Goal: Task Accomplishment & Management: Manage account settings

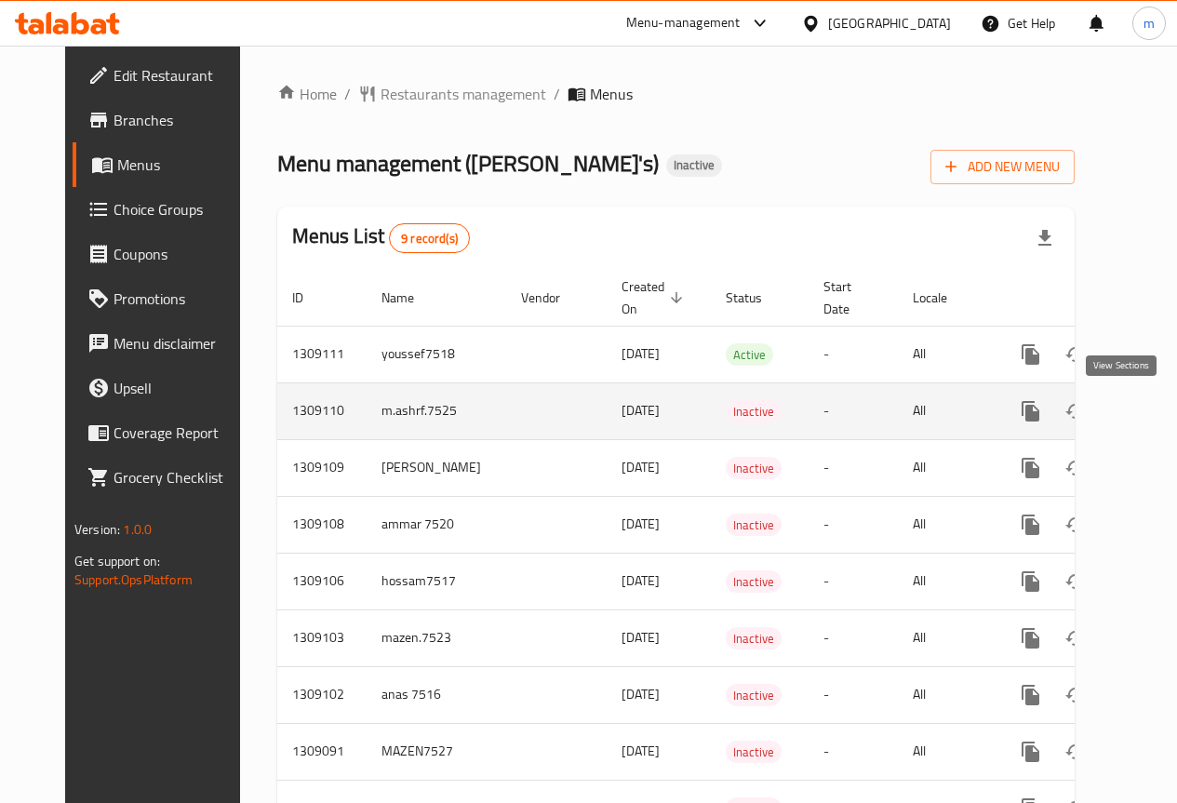
click at [1153, 420] on icon "enhanced table" at bounding box center [1164, 411] width 22 height 22
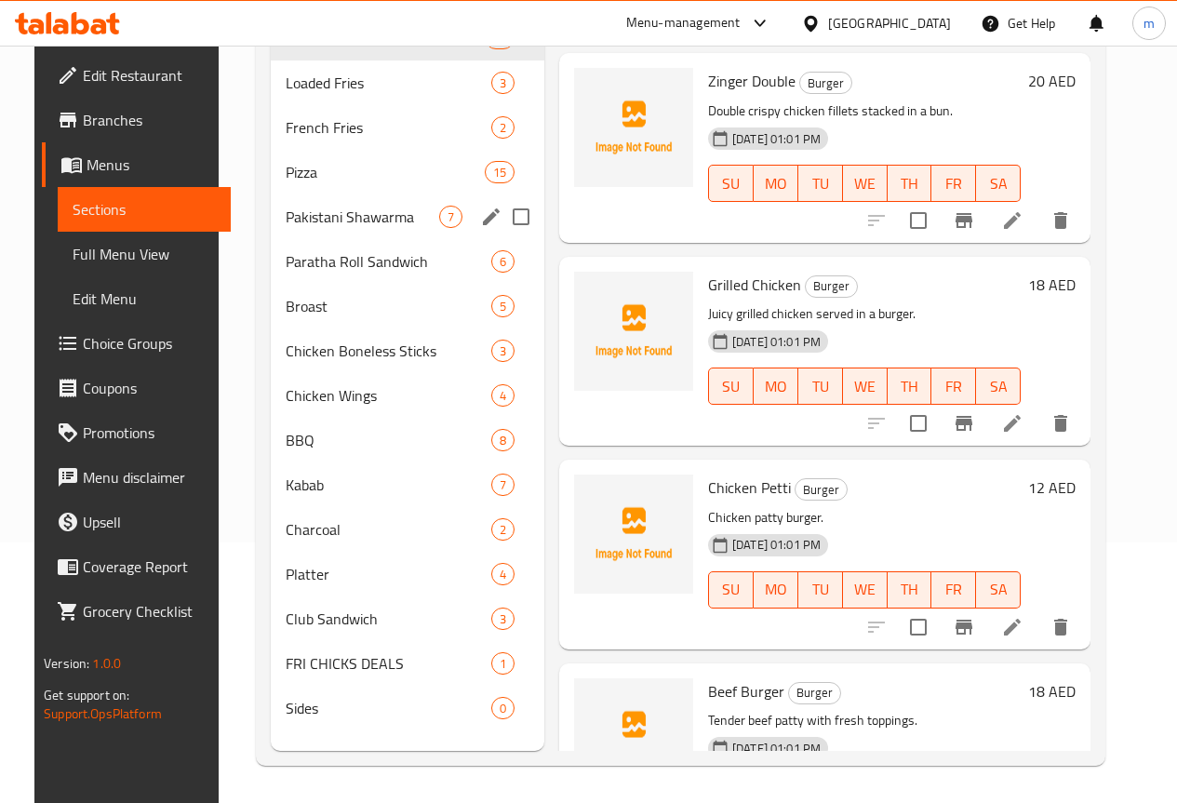
scroll to position [275, 0]
click at [292, 540] on span "Charcoal" at bounding box center [362, 529] width 153 height 22
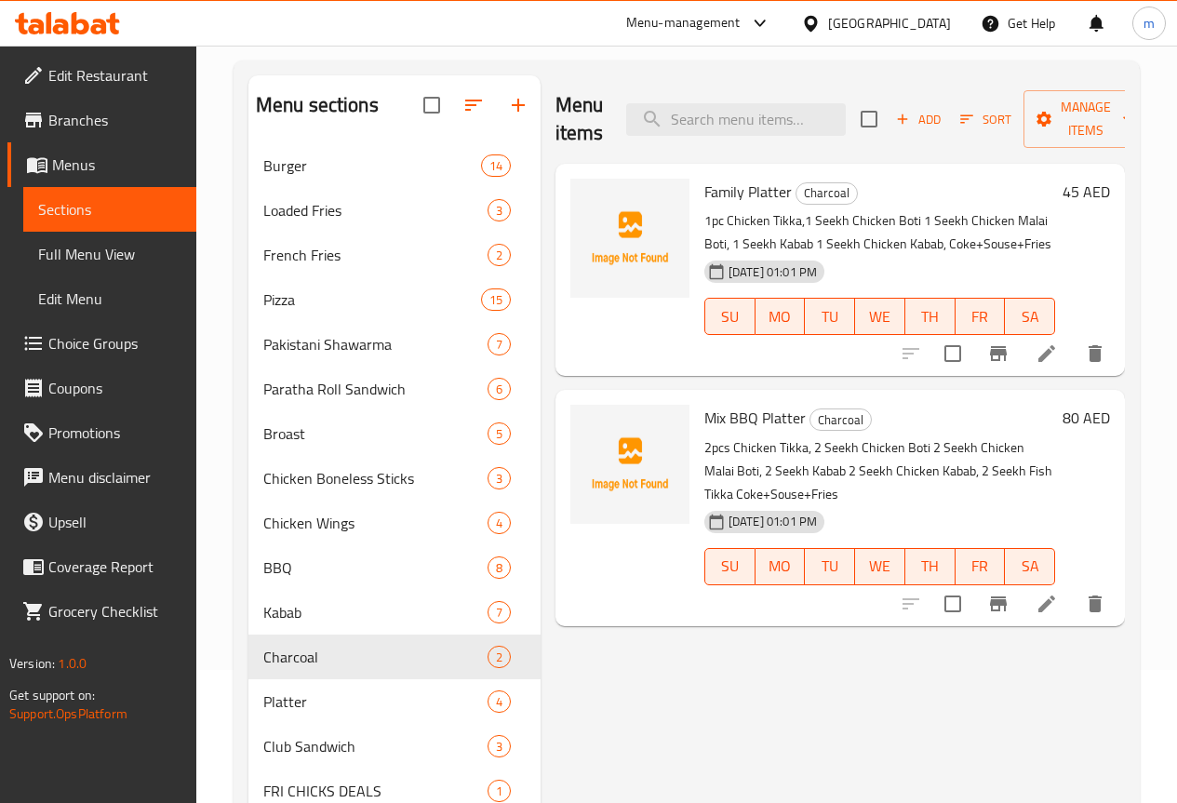
scroll to position [89, 0]
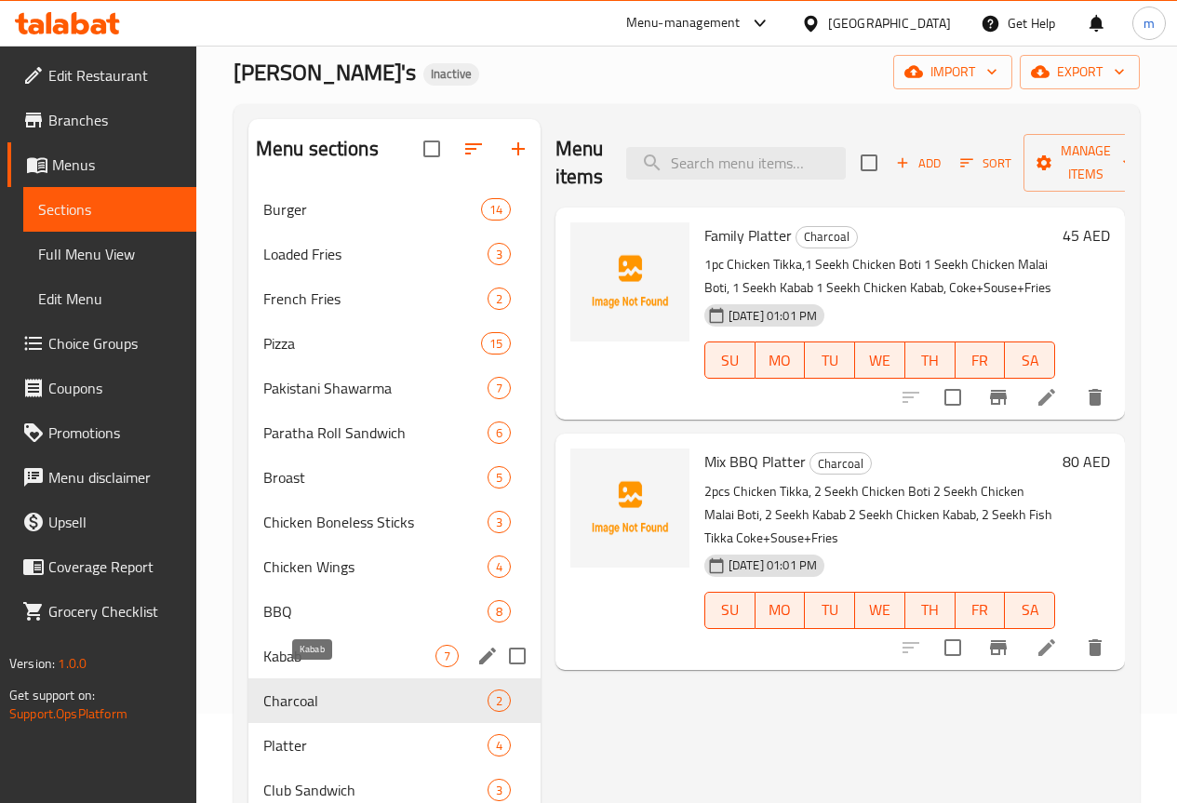
click at [336, 667] on span "Kabab" at bounding box center [349, 656] width 172 height 22
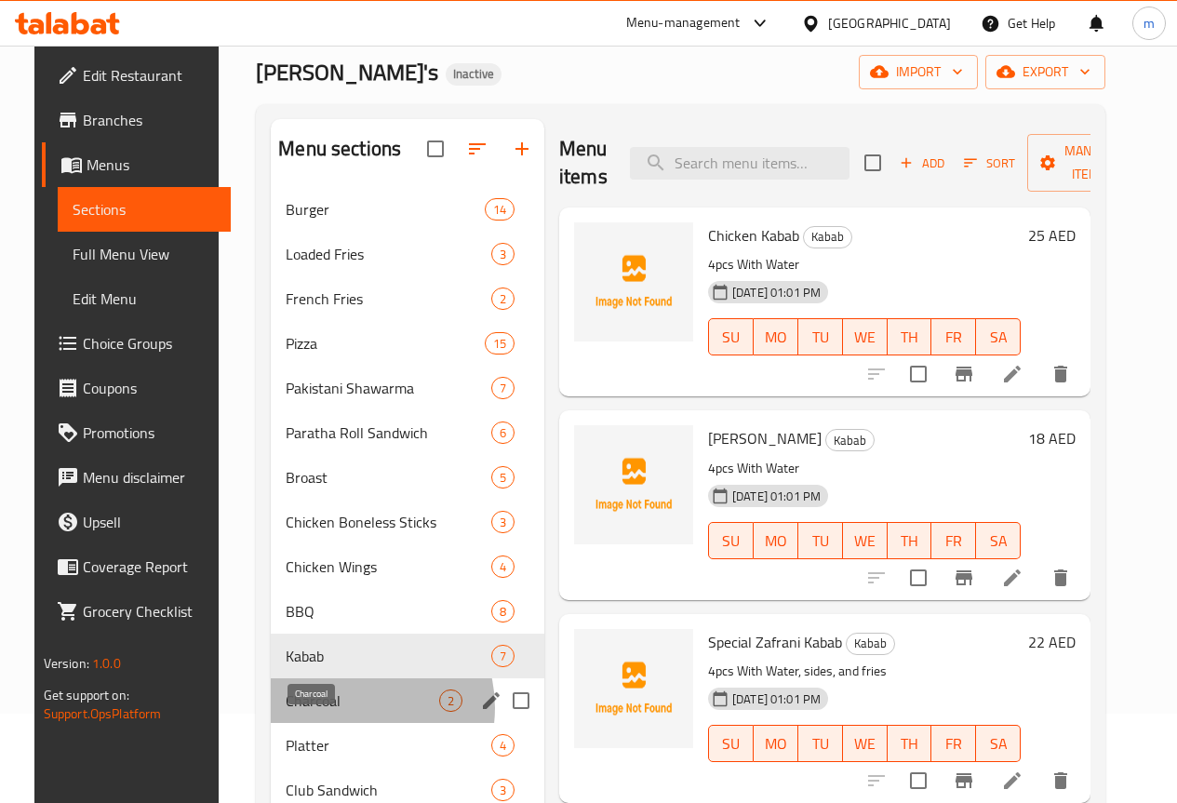
click at [328, 712] on span "Charcoal" at bounding box center [362, 700] width 153 height 22
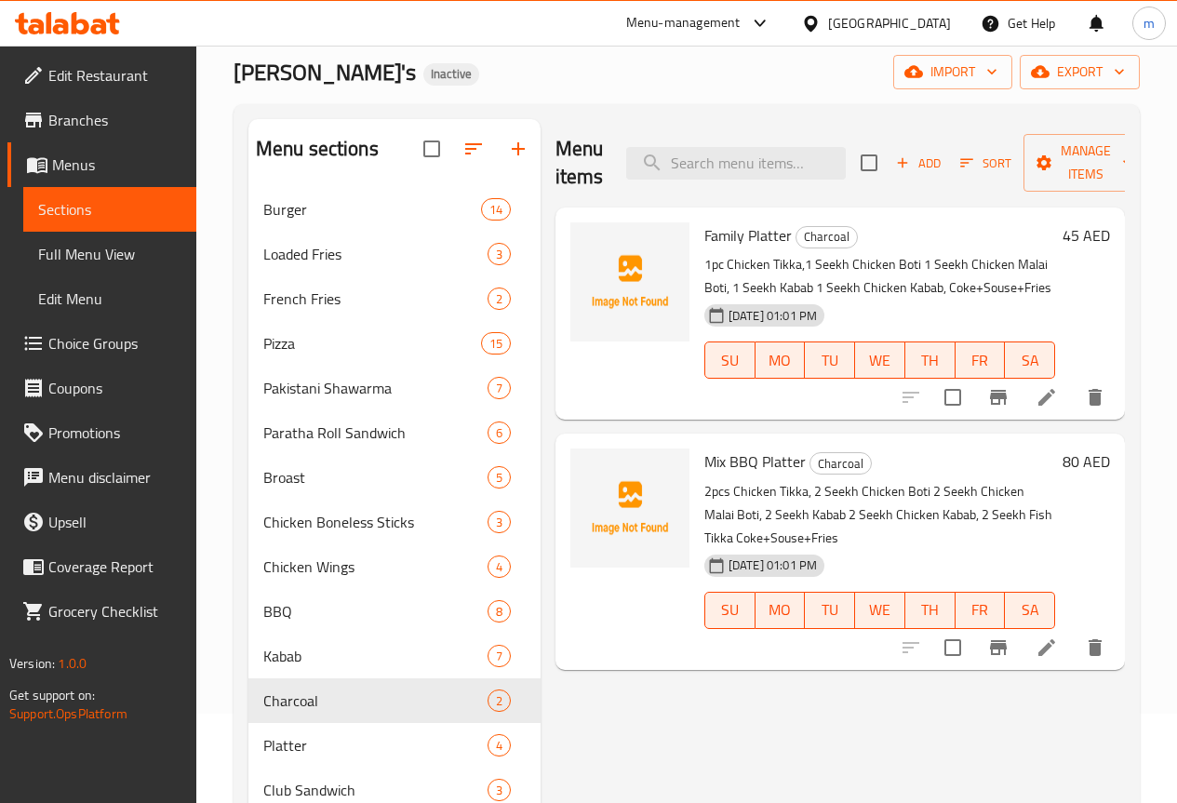
click at [697, 251] on div "Family Platter Charcoal 1pc Chicken Tikka,1 Seekh Chicken Boti 1 Seekh Chicken …" at bounding box center [880, 313] width 366 height 197
click at [704, 266] on p "1pc Chicken Tikka,1 Seekh Chicken Boti 1 Seekh Chicken Malai Boti, 1 Seekh Kaba…" at bounding box center [879, 276] width 351 height 47
click at [704, 455] on span "Mix BBQ Platter" at bounding box center [754, 461] width 101 height 28
click at [704, 485] on p "2pcs Chicken Tikka, 2 Seekh Chicken Boti 2 Seekh Chicken Malai Boti, 2 Seekh Ka…" at bounding box center [879, 515] width 351 height 70
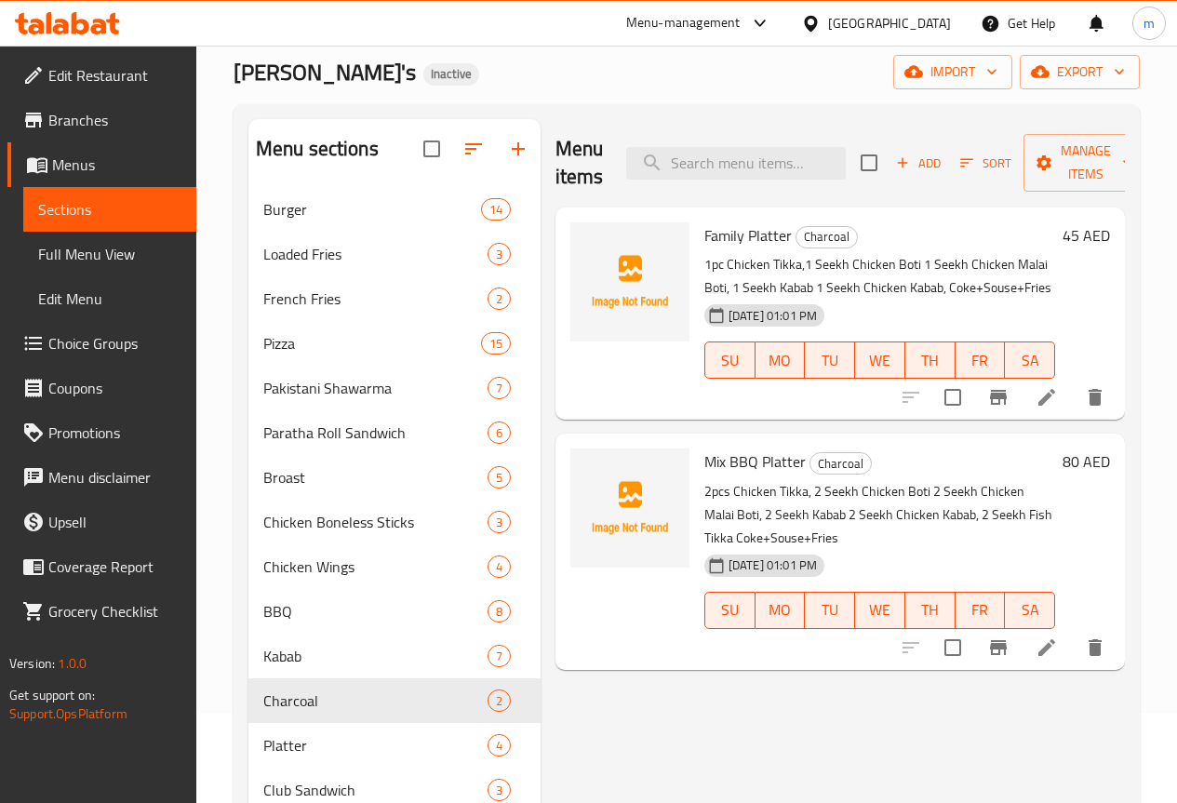
click at [704, 496] on p "2pcs Chicken Tikka, 2 Seekh Chicken Boti 2 Seekh Chicken Malai Boti, 2 Seekh Ka…" at bounding box center [879, 515] width 351 height 70
click at [756, 502] on p "2pcs Chicken Tikka, 2 Seekh Chicken Boti 2 Seekh Chicken Malai Boti, 2 Seekh Ka…" at bounding box center [879, 515] width 351 height 70
click at [789, 497] on p "2pcs Chicken Tikka, 2 Seekh Chicken Boti 2 Seekh Chicken Malai Boti, 2 Seekh Ka…" at bounding box center [879, 515] width 351 height 70
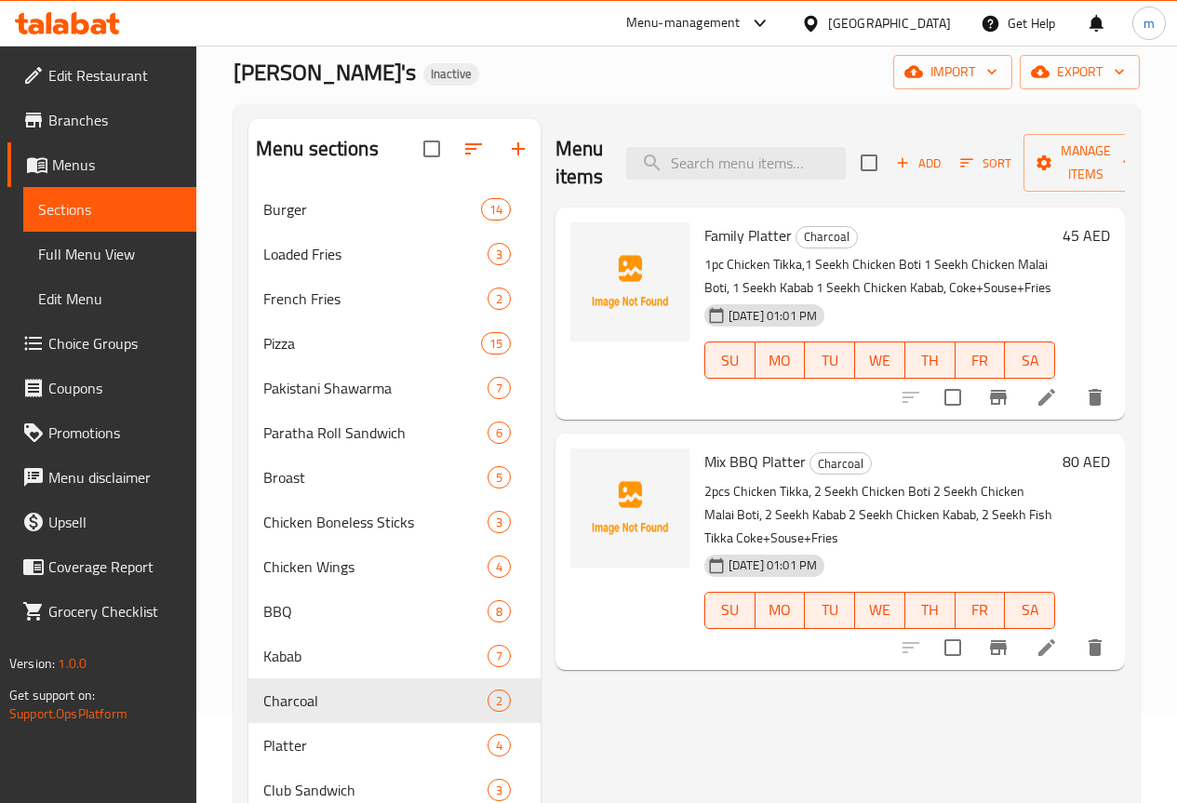
click at [852, 497] on p "2pcs Chicken Tikka, 2 Seekh Chicken Boti 2 Seekh Chicken Malai Boti, 2 Seekh Ka…" at bounding box center [879, 515] width 351 height 70
click at [858, 495] on p "2pcs Chicken Tikka, 2 Seekh Chicken Boti 2 Seekh Chicken Malai Boti, 2 Seekh Ka…" at bounding box center [879, 515] width 351 height 70
click at [893, 492] on p "2pcs Chicken Tikka, 2 Seekh Chicken Boti 2 Seekh Chicken Malai Boti, 2 Seekh Ka…" at bounding box center [879, 515] width 351 height 70
click at [708, 278] on p "1pc Chicken Tikka,1 Seekh Chicken Boti 1 Seekh Chicken Malai Boti, 1 Seekh Kaba…" at bounding box center [879, 276] width 351 height 47
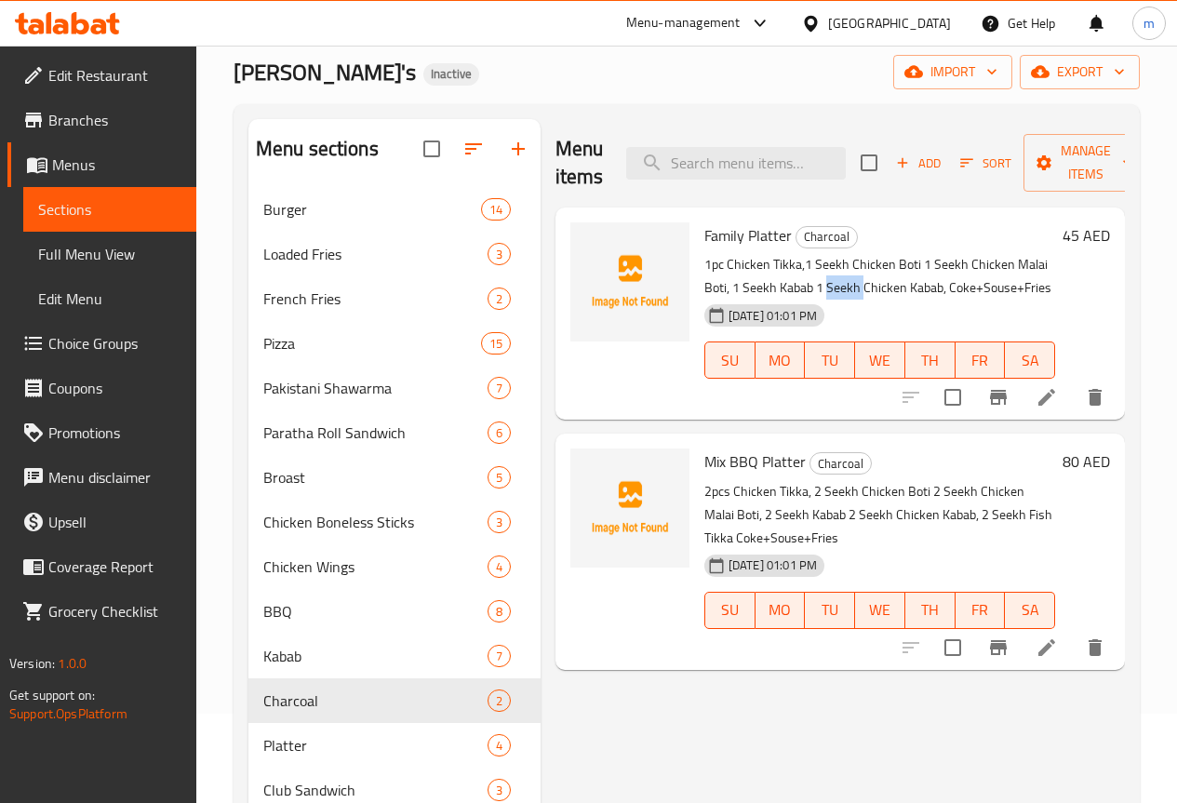
click at [708, 278] on p "1pc Chicken Tikka,1 Seekh Chicken Boti 1 Seekh Chicken Malai Boti, 1 Seekh Kaba…" at bounding box center [879, 276] width 351 height 47
click at [825, 267] on p "1pc Chicken Tikka,1 Seekh Chicken Boti 1 Seekh Chicken Malai Boti, 1 Seekh Kaba…" at bounding box center [879, 276] width 351 height 47
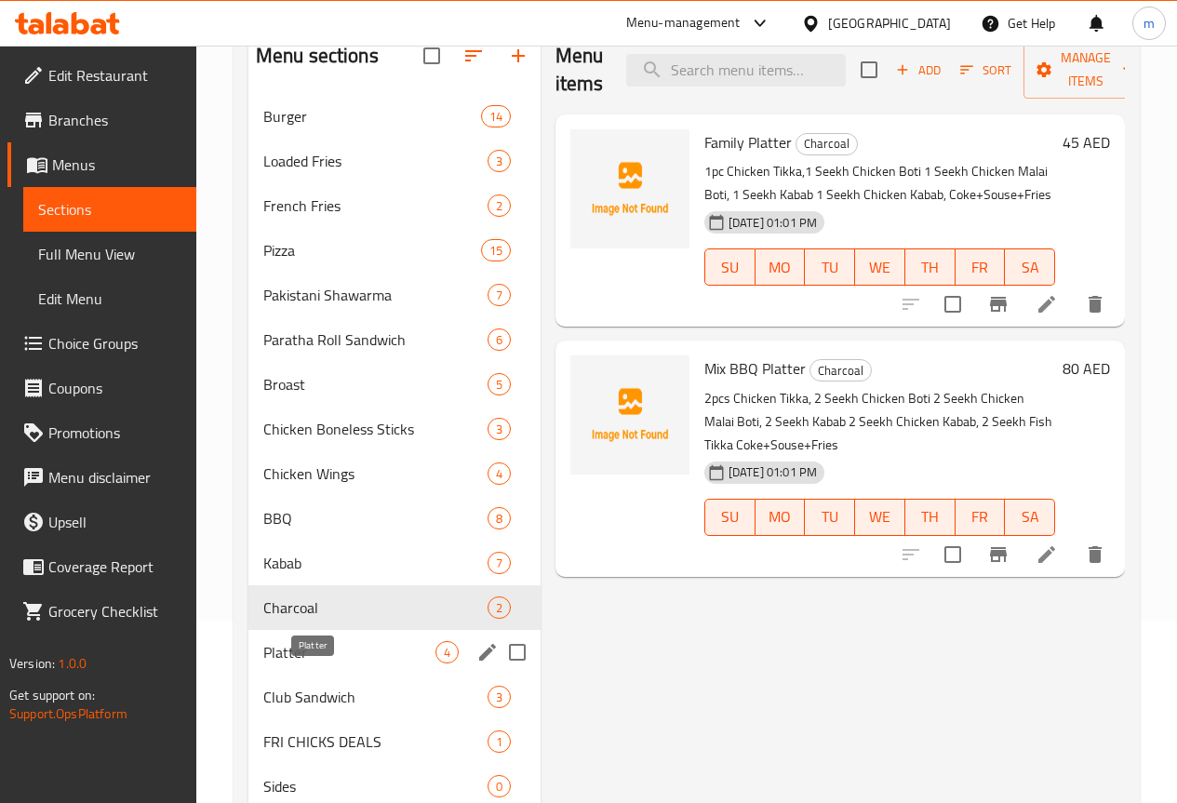
click at [320, 663] on span "Platter" at bounding box center [349, 652] width 172 height 22
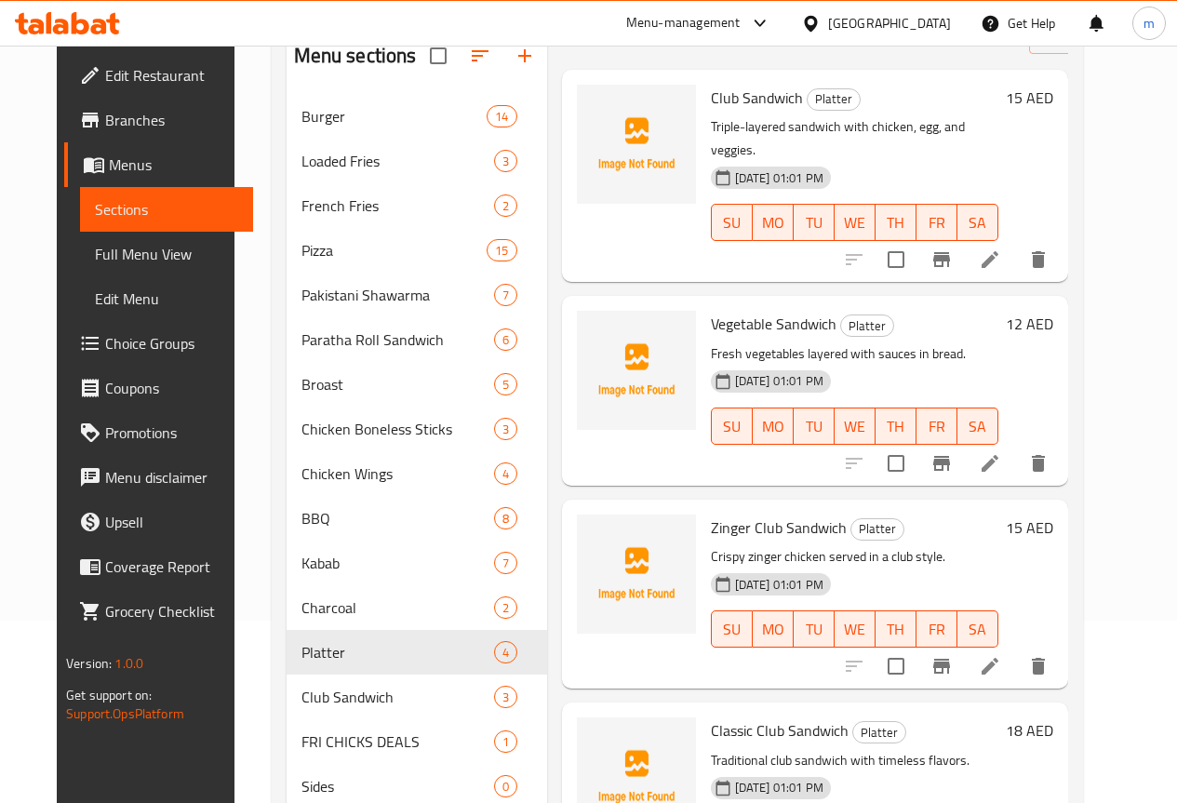
scroll to position [70, 0]
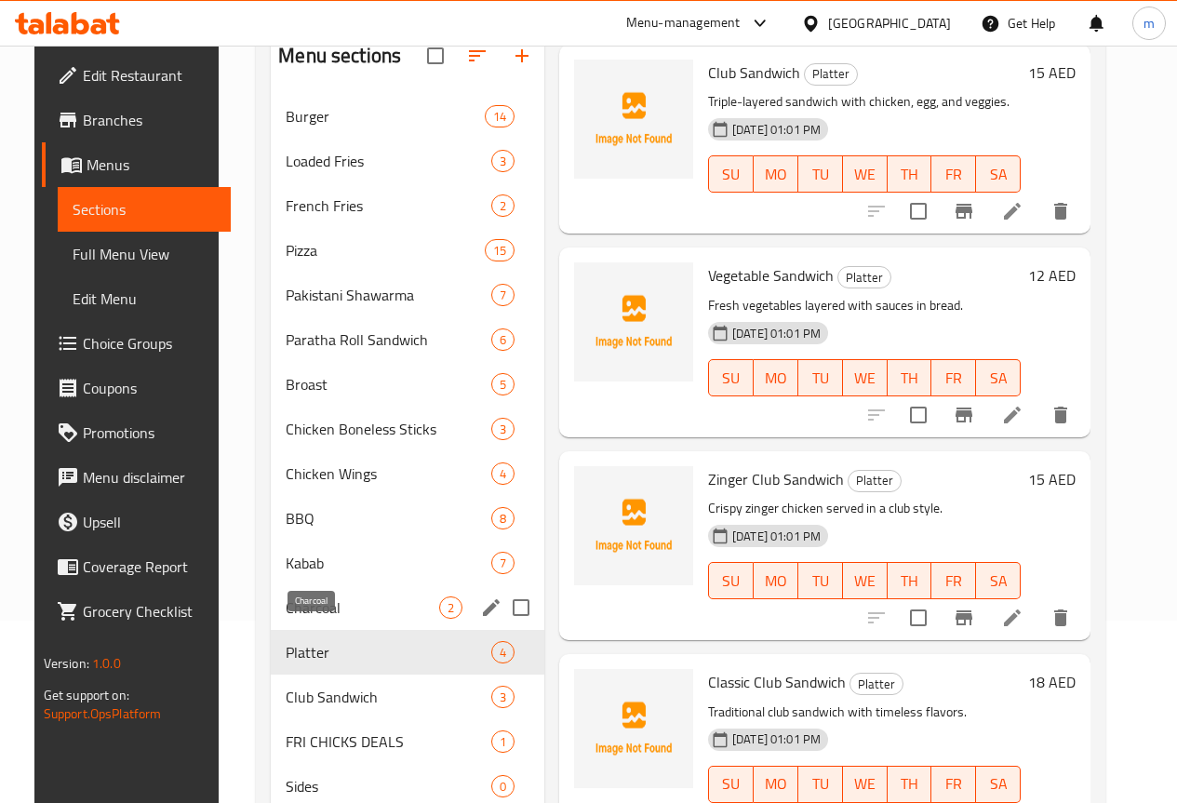
click at [315, 619] on span "Charcoal" at bounding box center [362, 607] width 153 height 22
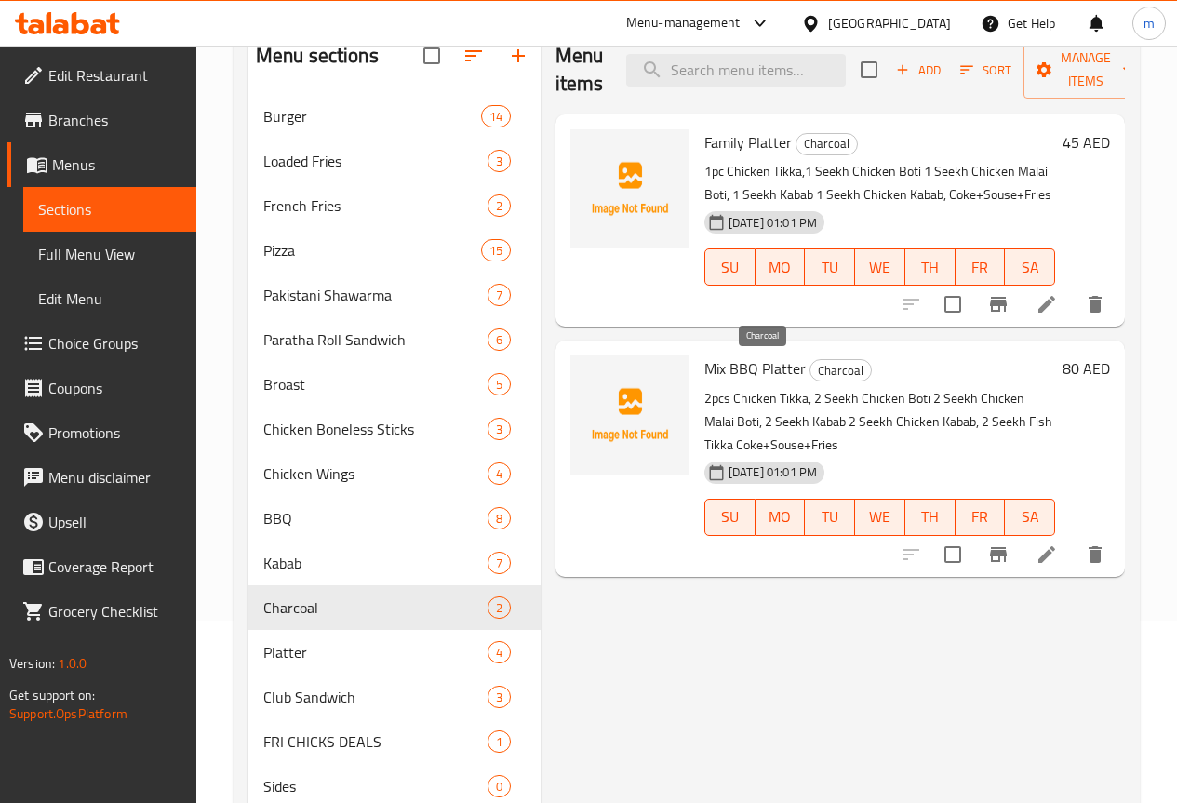
click at [810, 368] on span "Charcoal" at bounding box center [840, 370] width 60 height 21
click at [810, 376] on span "Charcoal" at bounding box center [840, 370] width 60 height 21
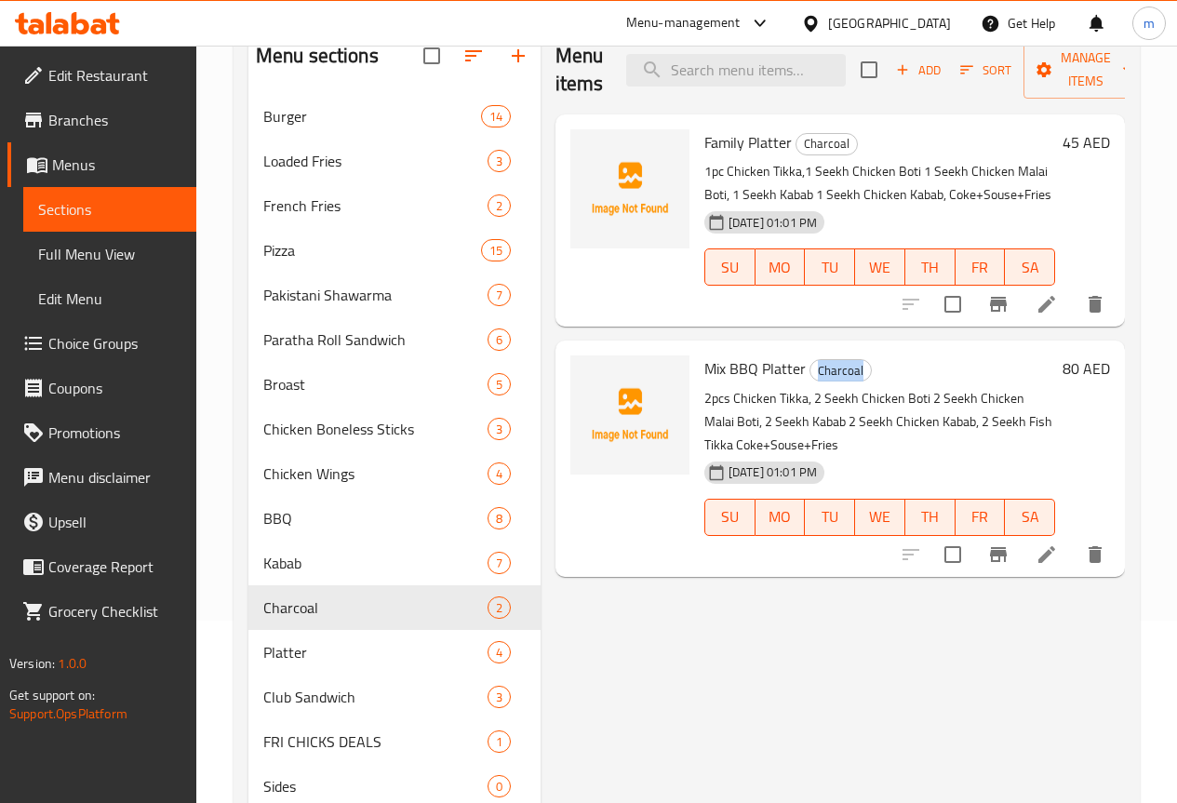
click at [841, 369] on h6 "Mix BBQ Platter Charcoal" at bounding box center [879, 368] width 351 height 26
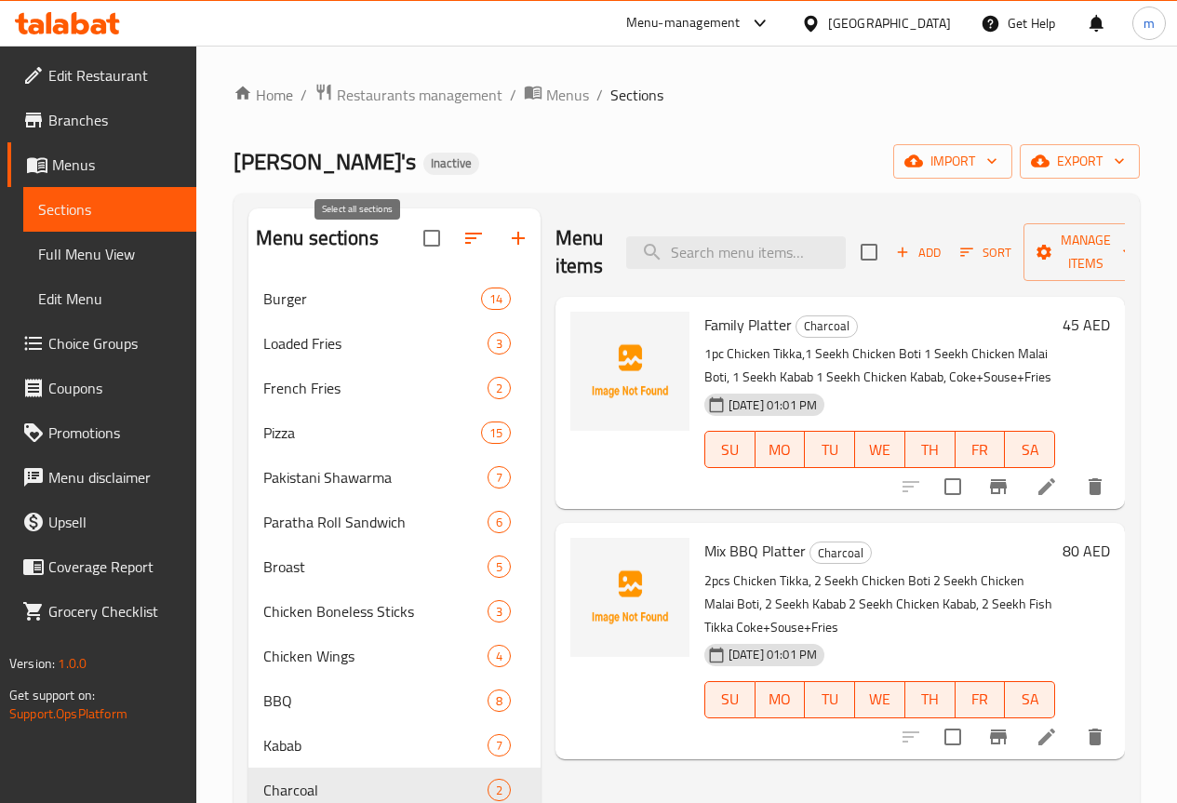
click at [412, 249] on input "checkbox" at bounding box center [431, 238] width 39 height 39
checkbox input "true"
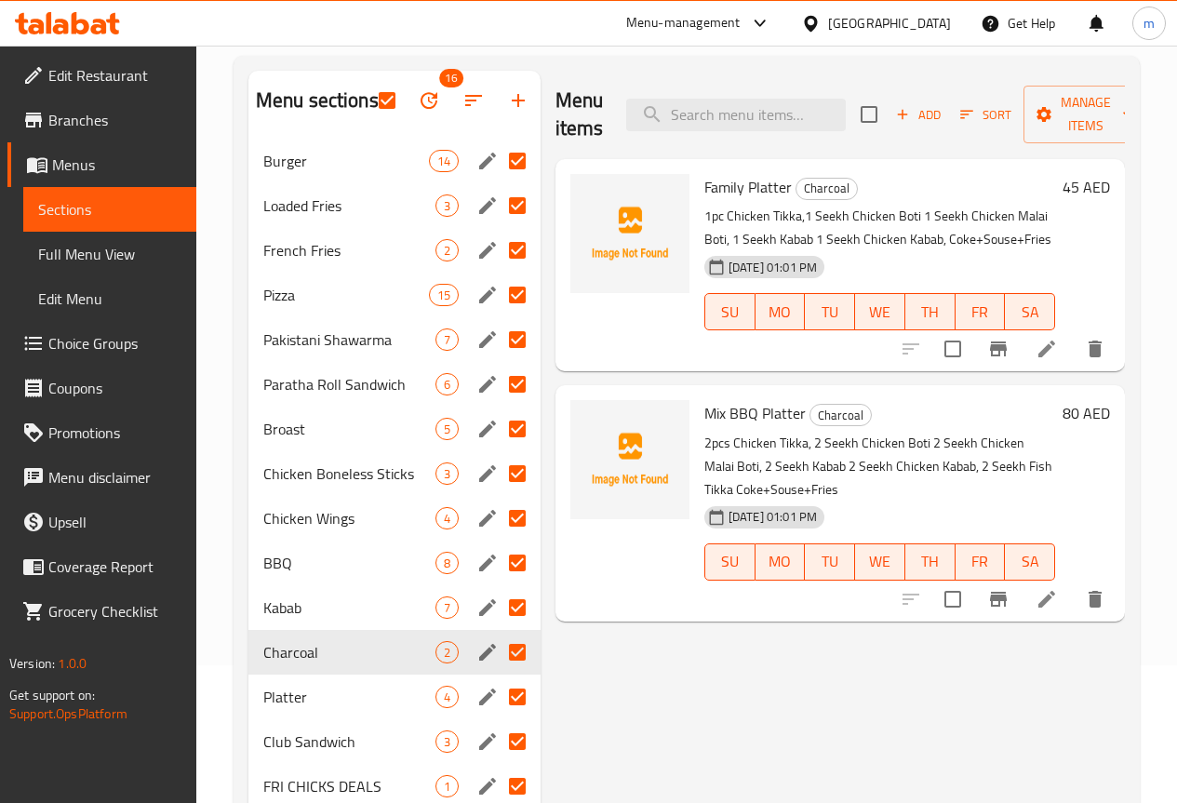
scroll to position [275, 0]
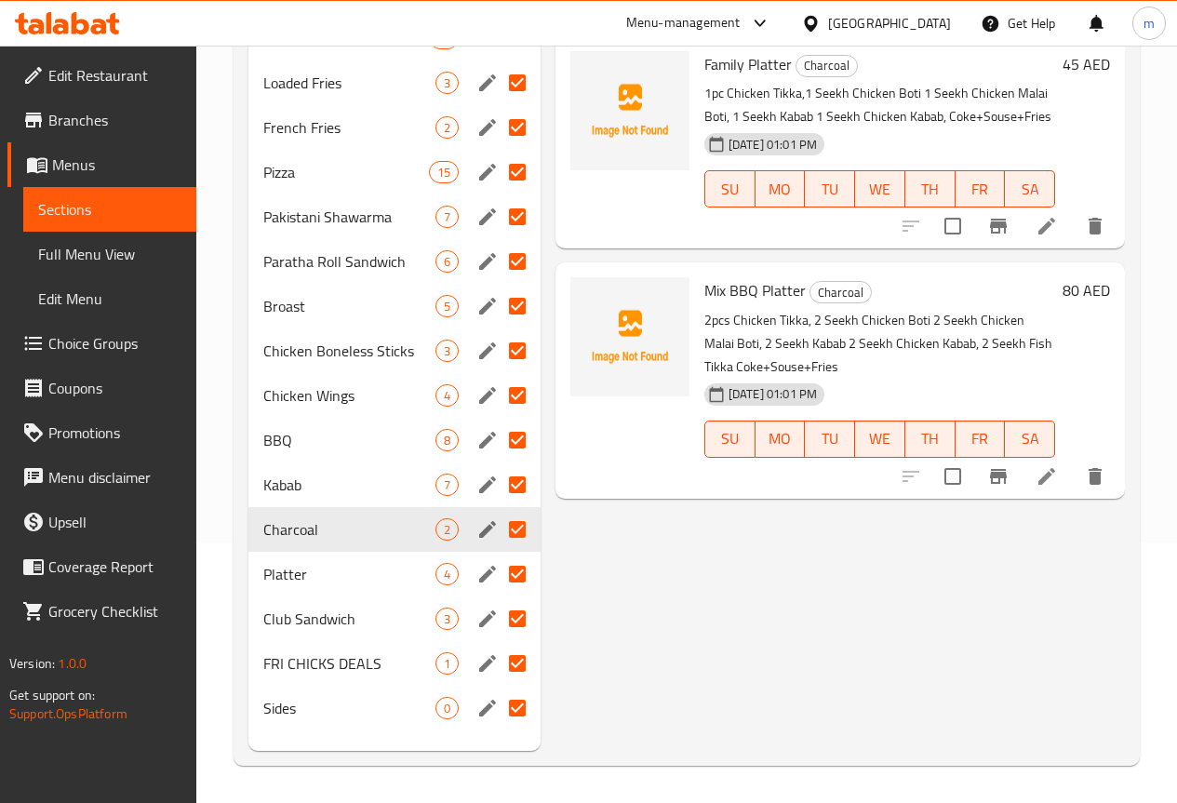
click at [110, 251] on span "Full Menu View" at bounding box center [109, 254] width 143 height 22
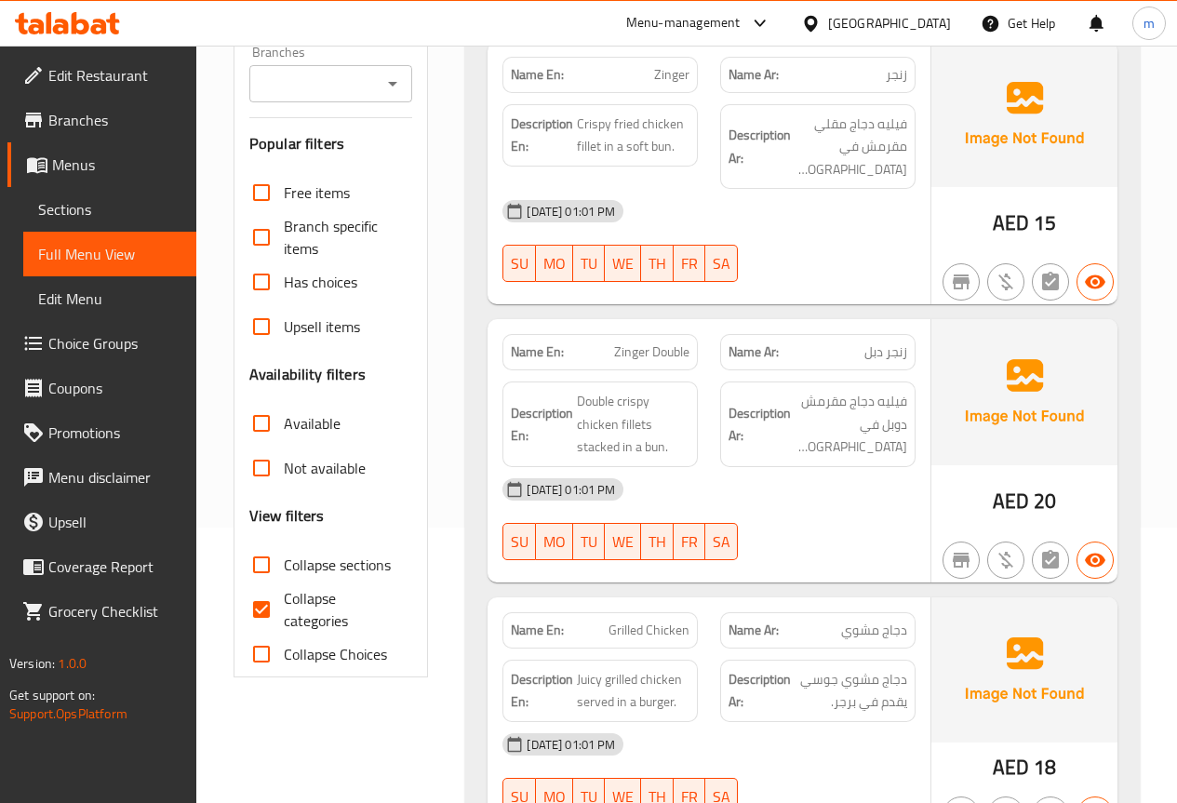
click at [264, 609] on input "Collapse categories" at bounding box center [261, 609] width 45 height 45
checkbox input "false"
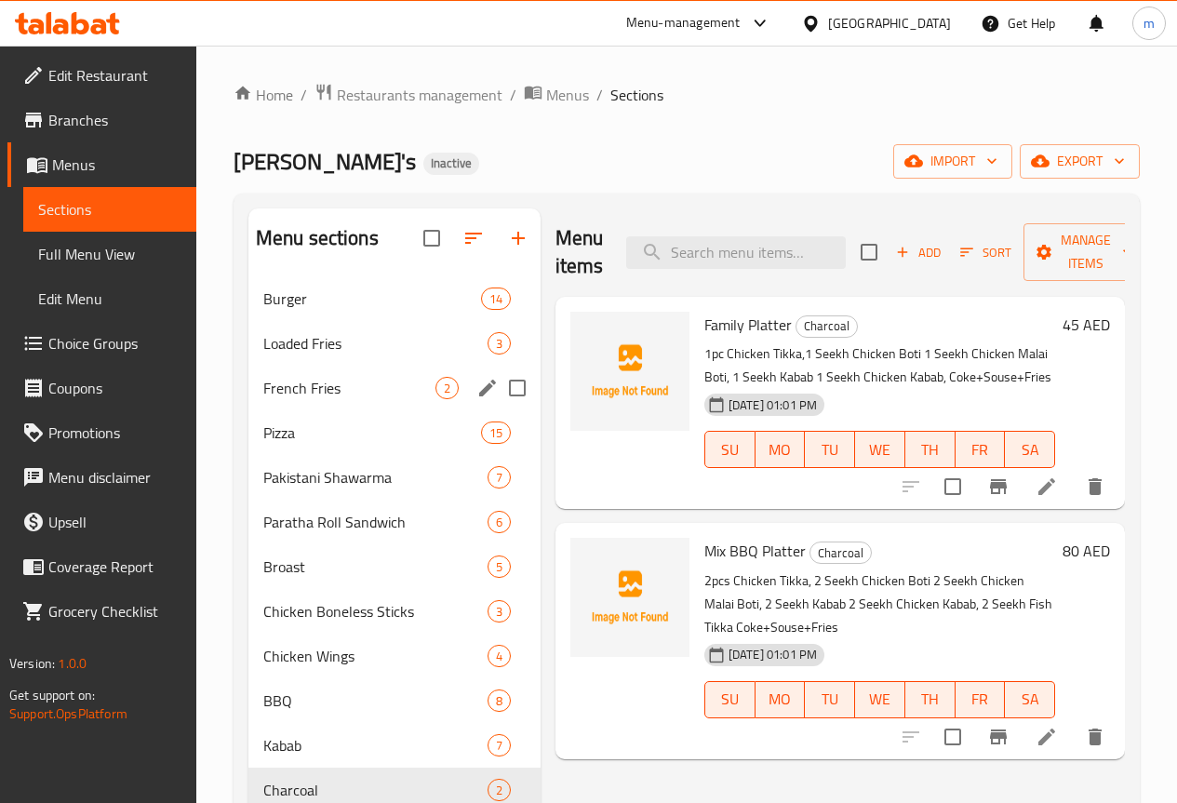
scroll to position [275, 0]
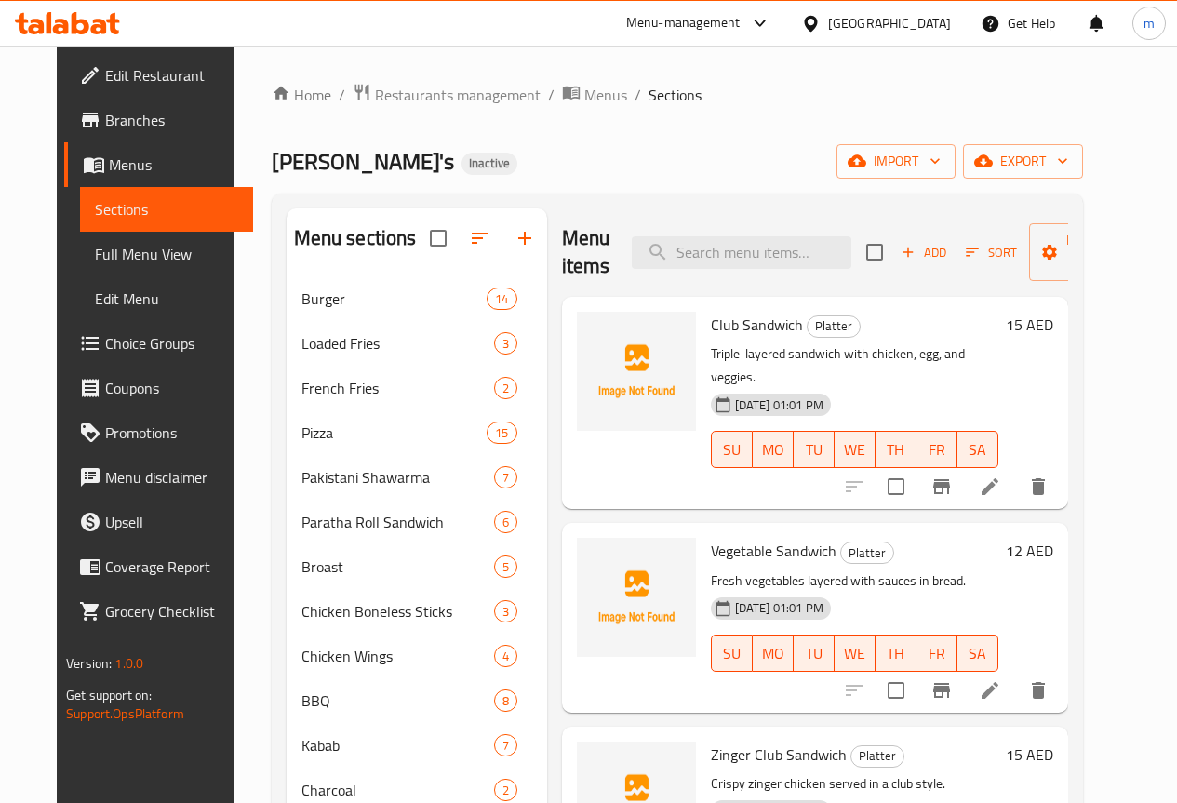
scroll to position [182, 0]
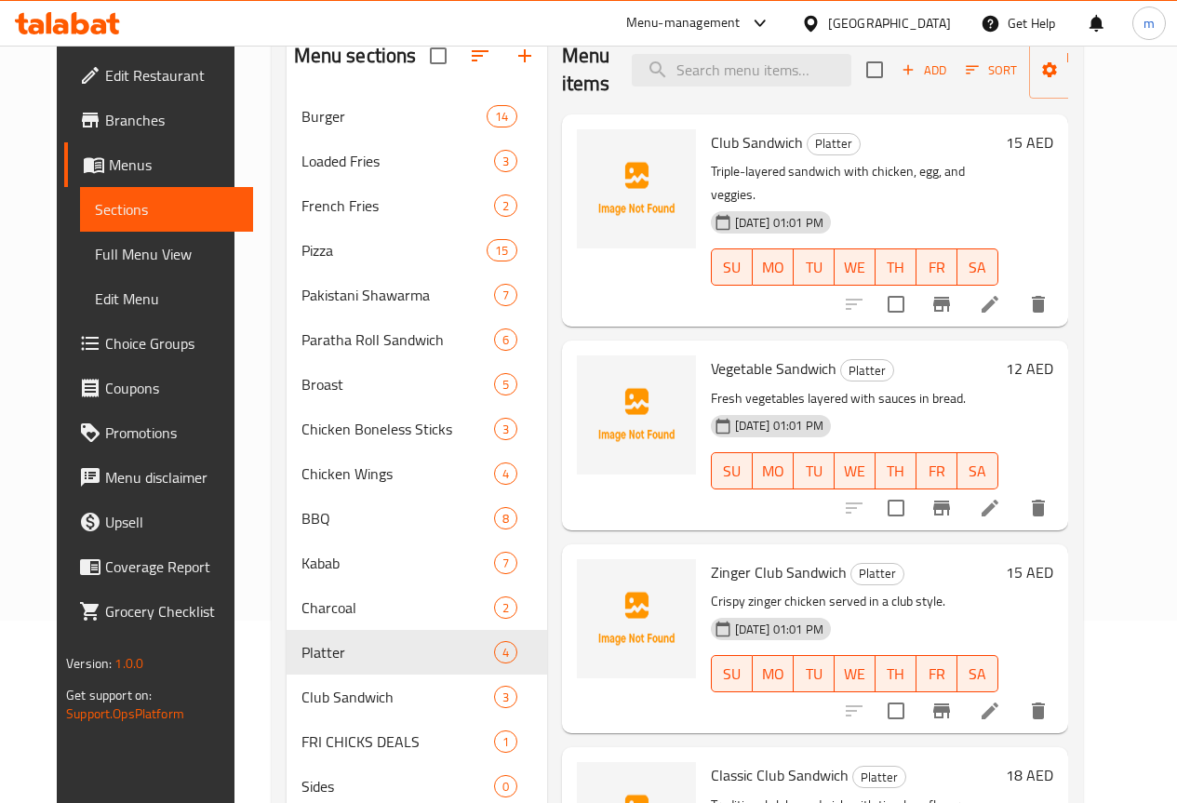
click at [69, 33] on icon at bounding box center [67, 23] width 105 height 22
